Goal: Information Seeking & Learning: Check status

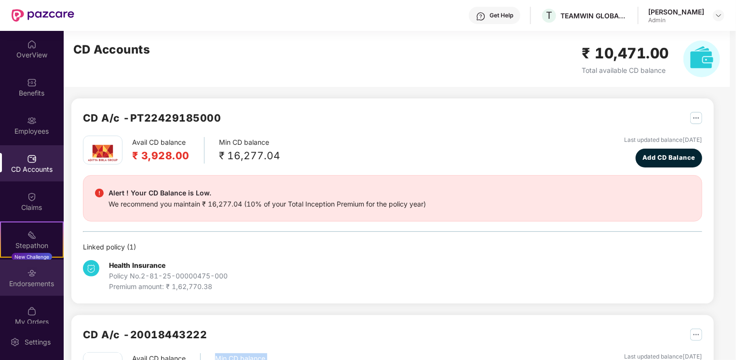
click at [29, 279] on div "Endorsements" at bounding box center [32, 284] width 64 height 10
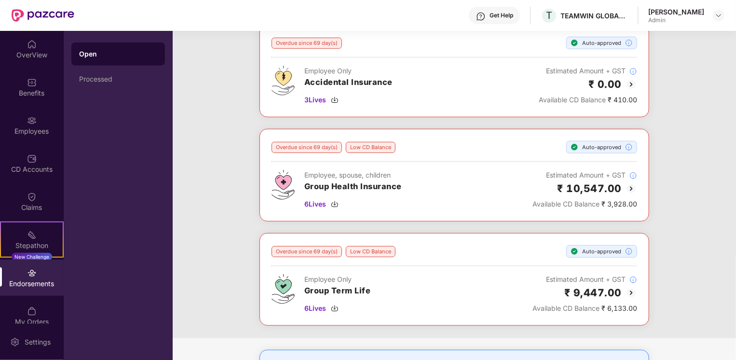
scroll to position [338, 0]
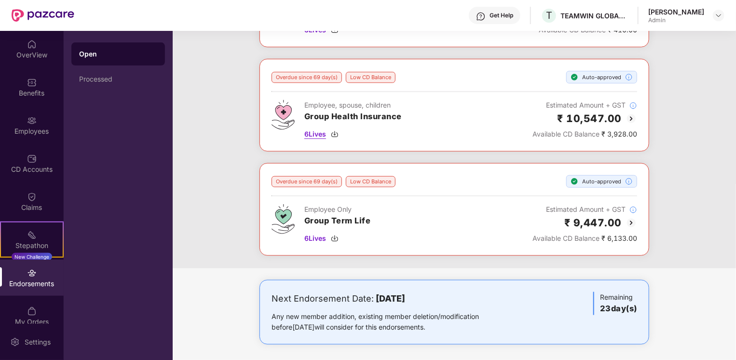
click at [336, 130] on img at bounding box center [335, 134] width 8 height 8
drag, startPoint x: 152, startPoint y: 284, endPoint x: 152, endPoint y: 319, distance: 35.7
click at [152, 284] on div "Open Processed" at bounding box center [118, 195] width 109 height 329
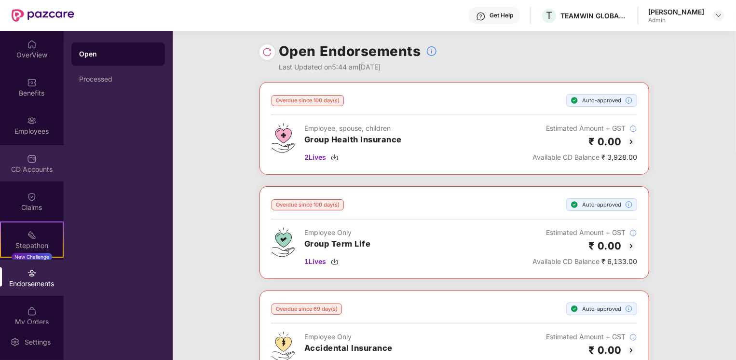
scroll to position [0, 0]
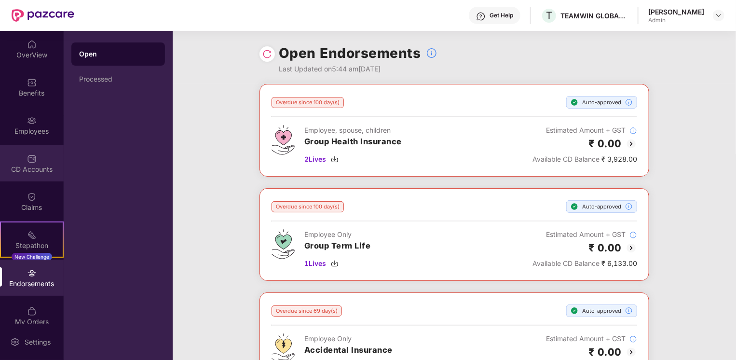
click at [41, 162] on div "CD Accounts" at bounding box center [32, 163] width 64 height 36
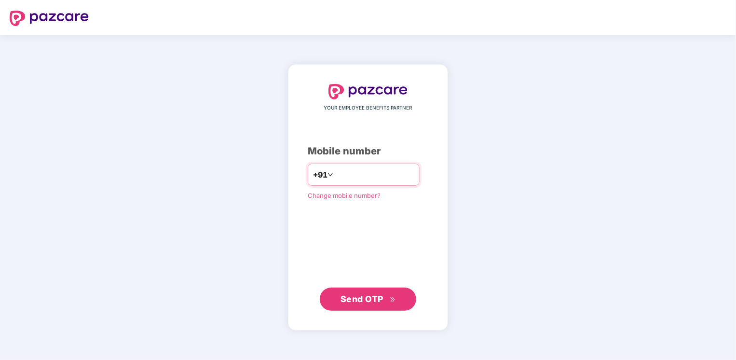
click at [374, 167] on input "number" at bounding box center [374, 174] width 79 height 15
type input "**********"
click at [392, 302] on span "Send OTP" at bounding box center [368, 299] width 55 height 14
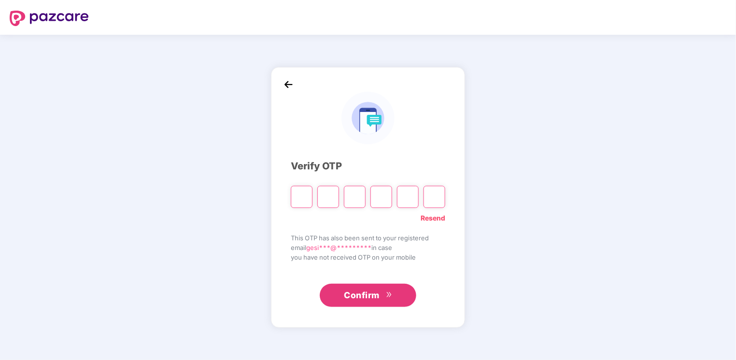
type input "*"
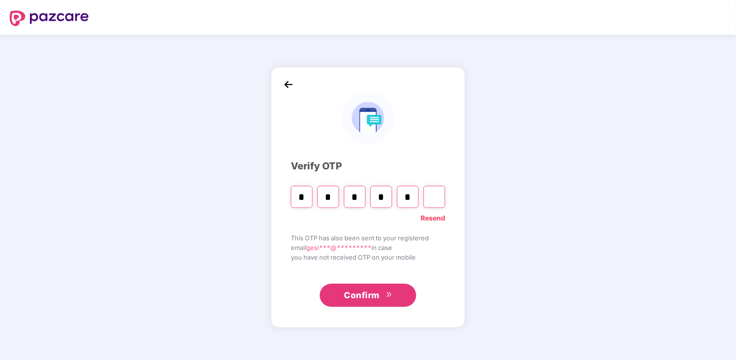
type input "*"
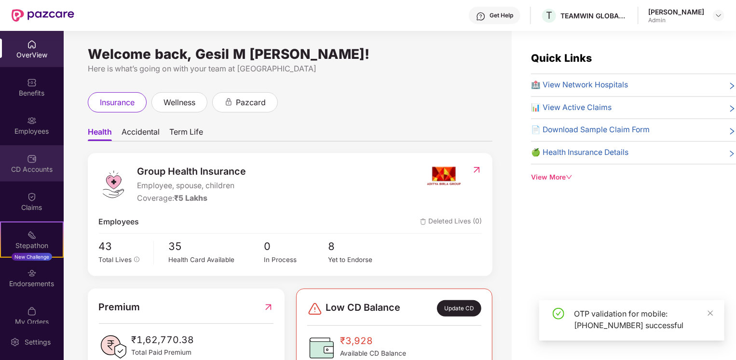
click at [42, 163] on div "CD Accounts" at bounding box center [32, 163] width 64 height 36
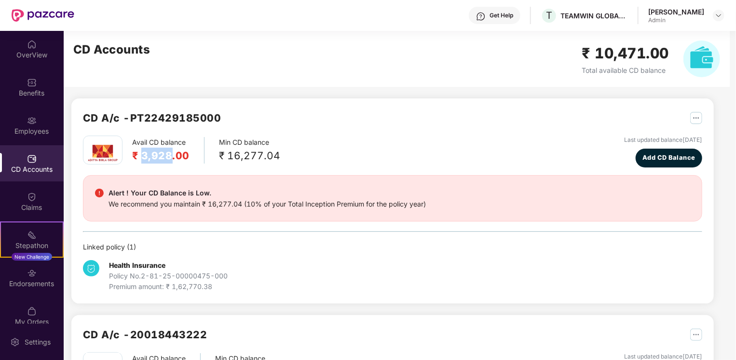
drag, startPoint x: 141, startPoint y: 156, endPoint x: 170, endPoint y: 159, distance: 29.6
click at [170, 159] on h2 "₹ 3,928.00" at bounding box center [160, 156] width 57 height 16
copy h2 "3,928"
click at [442, 288] on div "Health Insurance Policy No. 2-81-25-00000475-000 Premium amount: ₹ 1,62,770.38" at bounding box center [393, 272] width 620 height 40
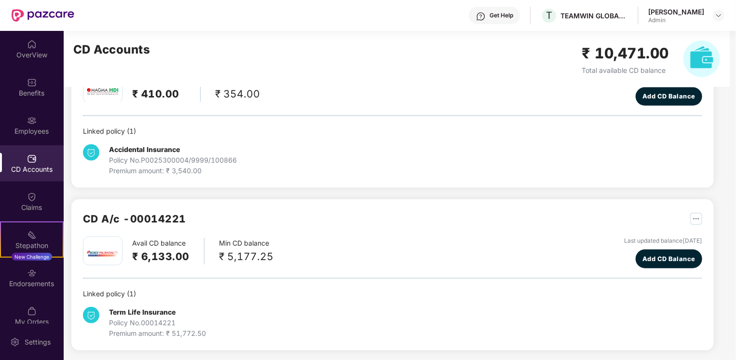
scroll to position [279, 0]
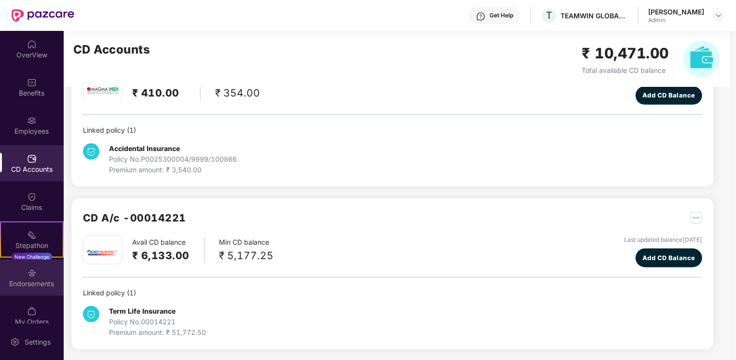
click at [43, 290] on div "Endorsements" at bounding box center [32, 278] width 64 height 36
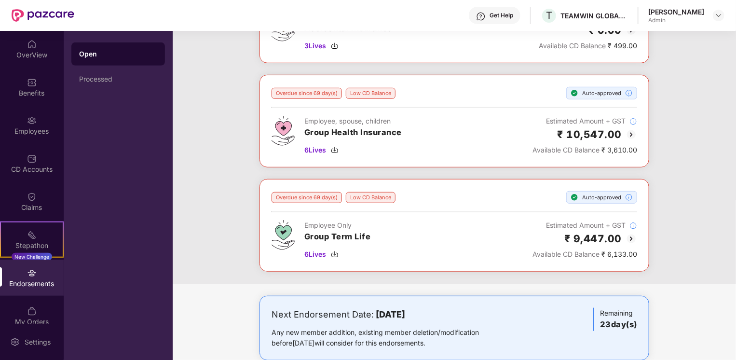
scroll to position [338, 0]
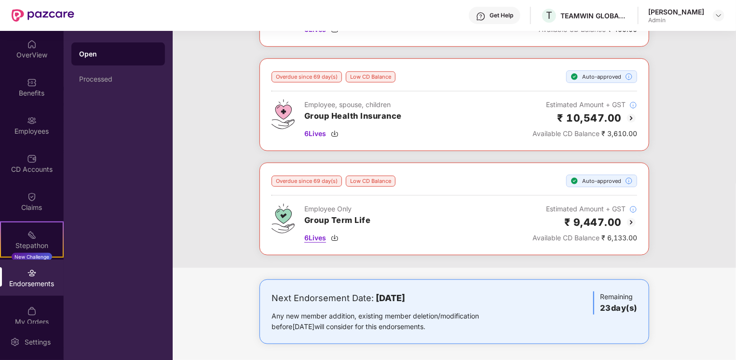
click at [323, 235] on span "6 Lives" at bounding box center [315, 238] width 22 height 11
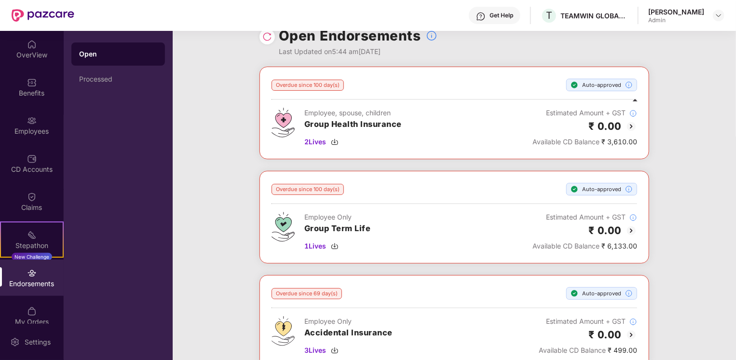
scroll to position [0, 0]
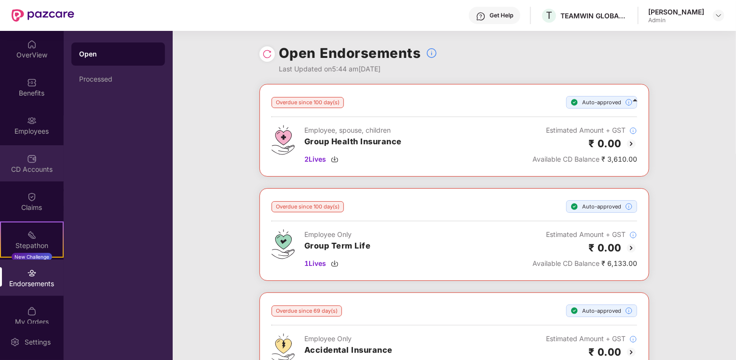
click at [29, 168] on div "CD Accounts" at bounding box center [32, 170] width 64 height 10
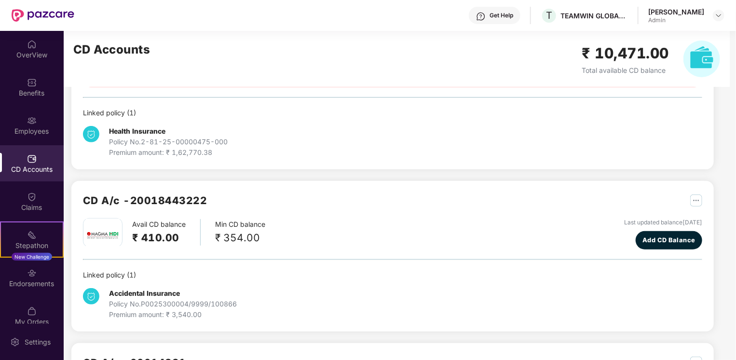
scroll to position [182, 0]
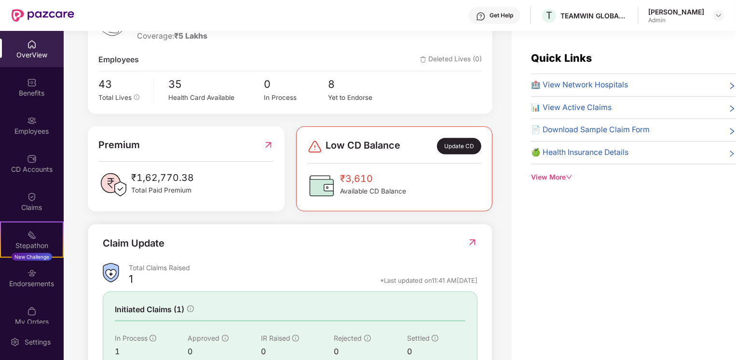
scroll to position [236, 0]
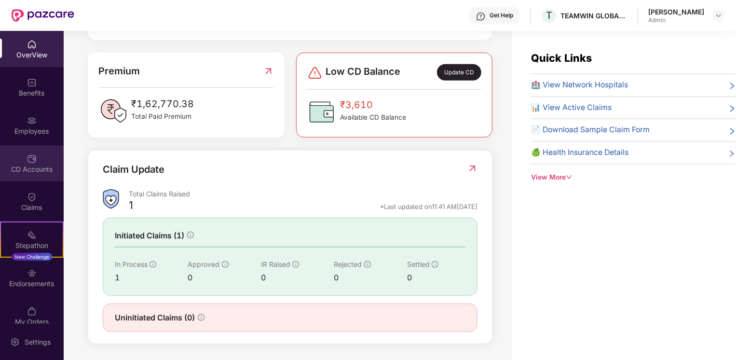
click at [39, 173] on div "CD Accounts" at bounding box center [32, 170] width 64 height 10
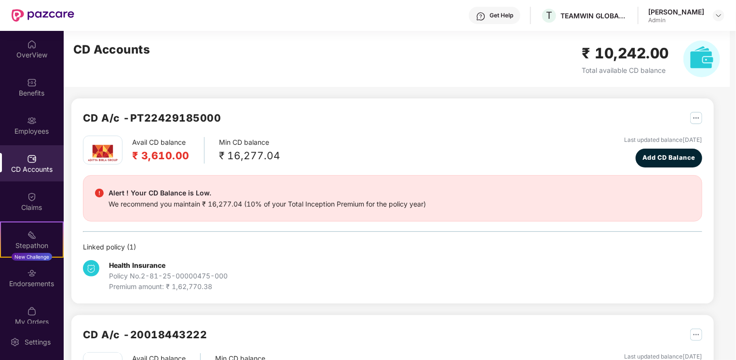
click at [500, 12] on div "Get Help" at bounding box center [495, 15] width 52 height 17
drag, startPoint x: 227, startPoint y: 157, endPoint x: 275, endPoint y: 162, distance: 47.6
click at [275, 162] on div "₹ 16,277.04" at bounding box center [249, 156] width 61 height 16
drag, startPoint x: 275, startPoint y: 162, endPoint x: 326, endPoint y: 155, distance: 52.1
click at [326, 155] on div "Avail CD balance ₹ 3,610.00 Min CD balance ₹ 16,277.04 Last updated balance [DA…" at bounding box center [393, 152] width 620 height 32
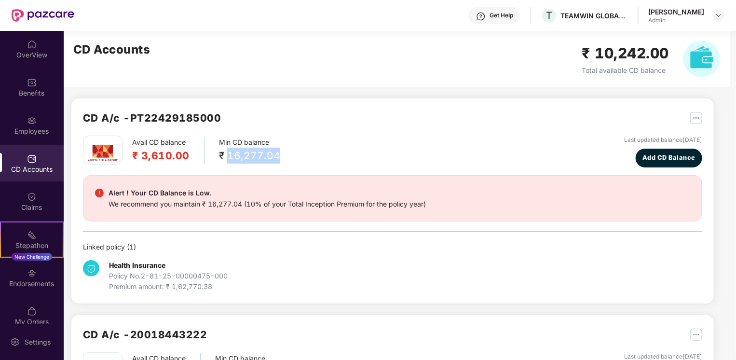
click at [337, 157] on div "Avail CD balance ₹ 3,610.00 Min CD balance ₹ 16,277.04 Last updated balance [DA…" at bounding box center [393, 152] width 620 height 32
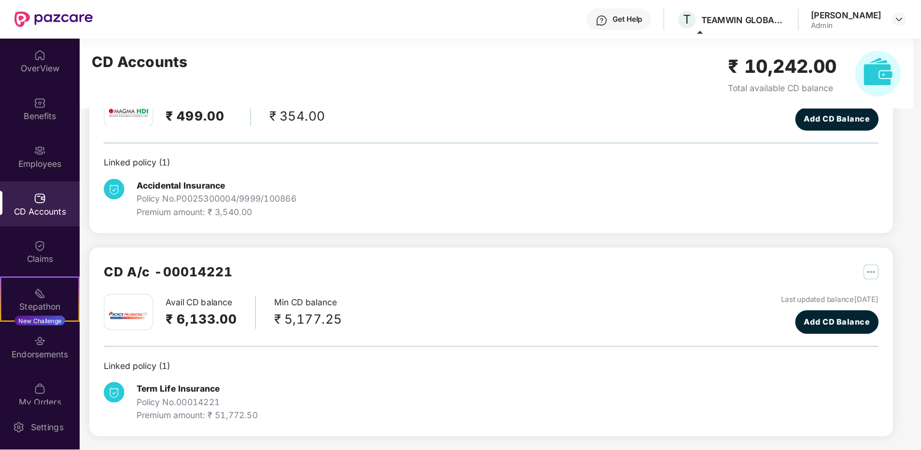
scroll to position [231, 0]
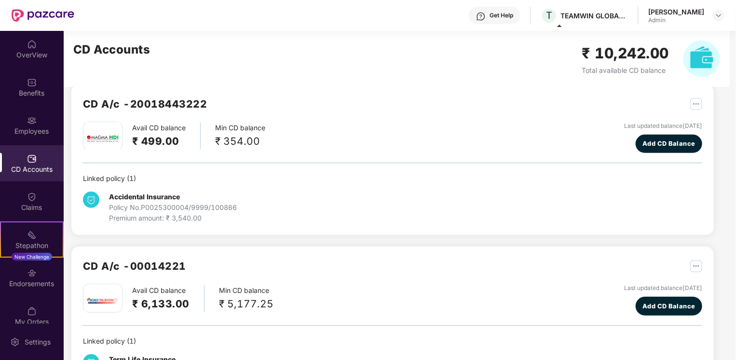
click at [332, 70] on div "CD Accounts ₹ 10,242.00 Total available CD balance" at bounding box center [397, 59] width 666 height 56
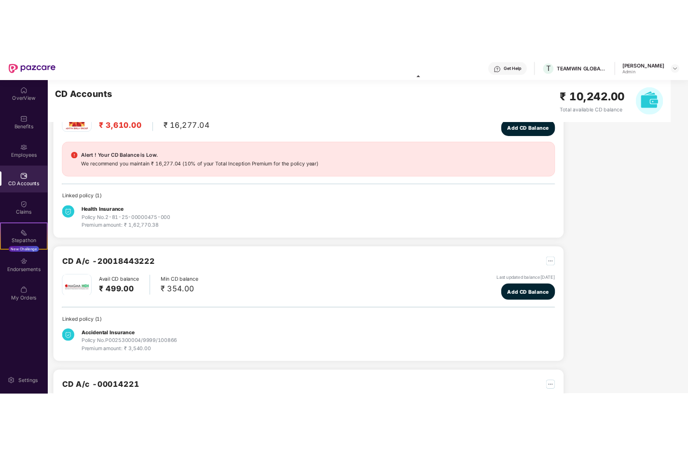
scroll to position [0, 0]
